Goal: Task Accomplishment & Management: Use online tool/utility

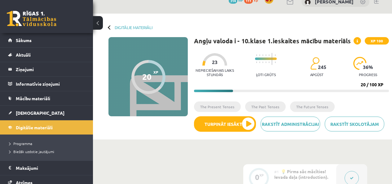
scroll to position [18, 0]
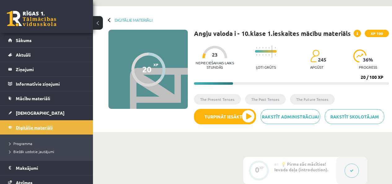
click at [60, 128] on link "Digitālie materiāli" at bounding box center [46, 128] width 77 height 14
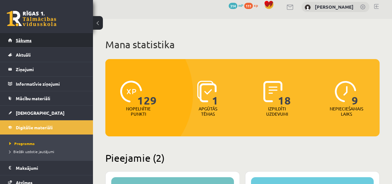
scroll to position [5, 0]
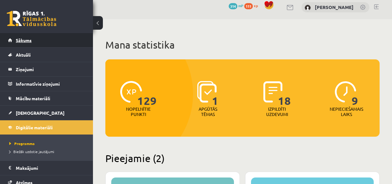
click at [61, 46] on link "Sākums" at bounding box center [46, 40] width 77 height 14
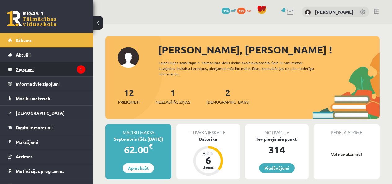
click at [59, 67] on legend "Ziņojumi 1" at bounding box center [50, 69] width 69 height 14
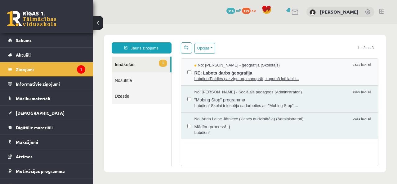
click at [209, 64] on span "No: Toms Krūmiņš - ģeogrāfija (Skolotājs)" at bounding box center [236, 66] width 85 height 6
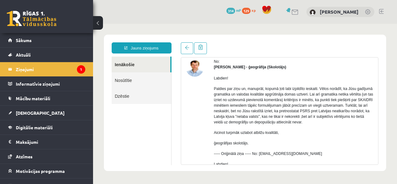
scroll to position [24, 0]
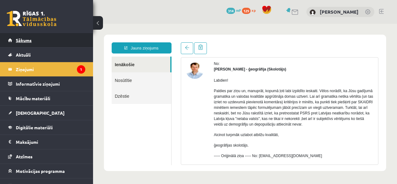
click at [48, 43] on link "Sākums" at bounding box center [46, 40] width 77 height 14
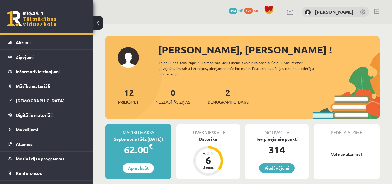
scroll to position [23, 0]
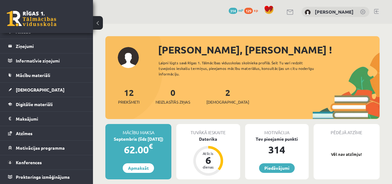
click at [219, 99] on div "2 Ieskaites" at bounding box center [227, 95] width 43 height 19
click at [219, 102] on span "[DEMOGRAPHIC_DATA]" at bounding box center [227, 102] width 43 height 6
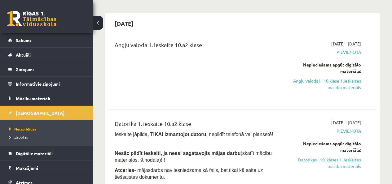
scroll to position [48, 0]
click at [336, 81] on link "Angļu valoda I - 10.klase 1.ieskaites mācību materiāls" at bounding box center [323, 84] width 76 height 13
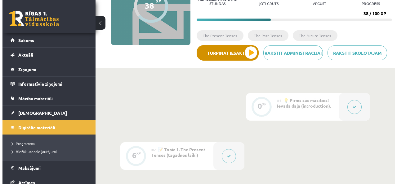
scroll to position [81, 0]
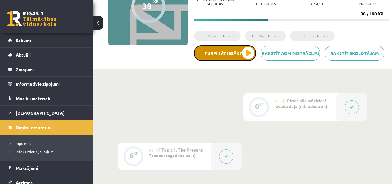
click at [231, 56] on button "Turpināt iesākto" at bounding box center [225, 53] width 62 height 15
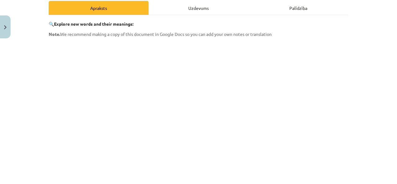
scroll to position [91, 0]
